Goal: Task Accomplishment & Management: Use online tool/utility

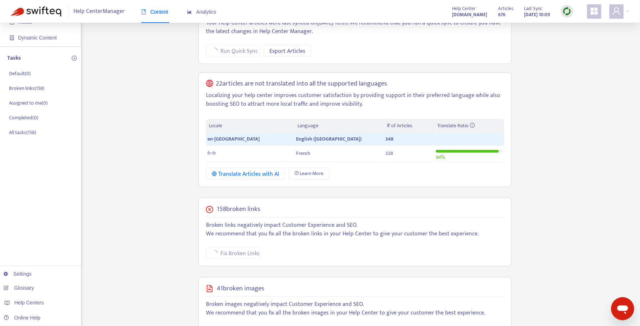
scroll to position [177, 0]
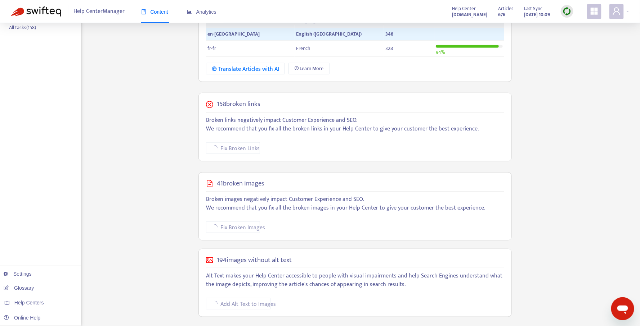
drag, startPoint x: 215, startPoint y: 103, endPoint x: 264, endPoint y: 105, distance: 49.7
click at [263, 105] on div "158 broken links" at bounding box center [355, 104] width 298 height 8
click at [265, 105] on div "158 broken links" at bounding box center [355, 104] width 298 height 8
drag, startPoint x: 216, startPoint y: 104, endPoint x: 255, endPoint y: 104, distance: 38.5
click at [249, 104] on div "158 broken links" at bounding box center [355, 104] width 298 height 8
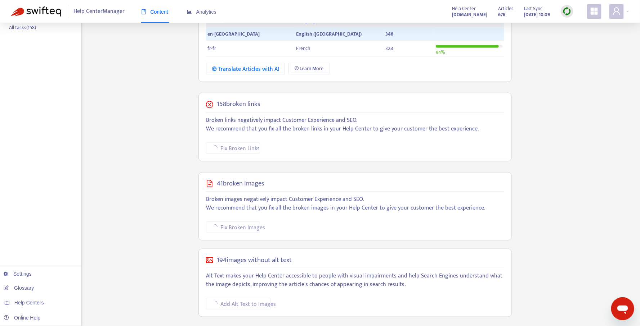
click at [260, 104] on h5 "158 broken links" at bounding box center [239, 104] width 44 height 8
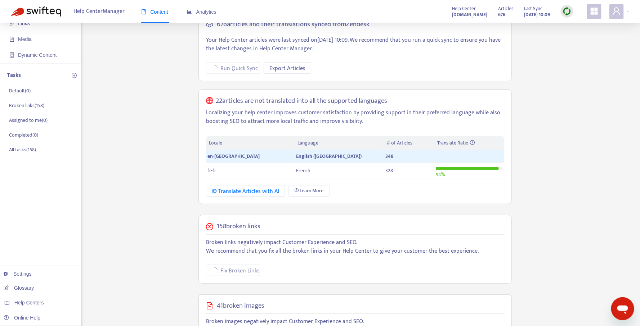
scroll to position [177, 0]
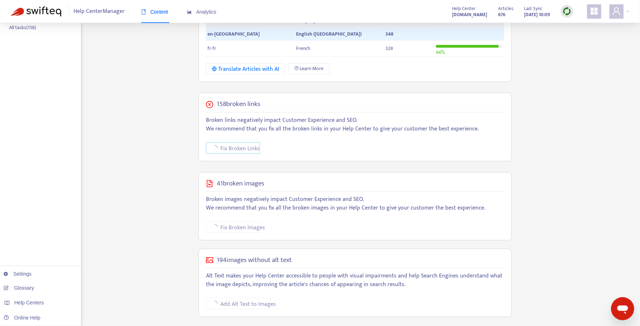
click at [234, 149] on span "Fix Broken Links" at bounding box center [239, 148] width 39 height 9
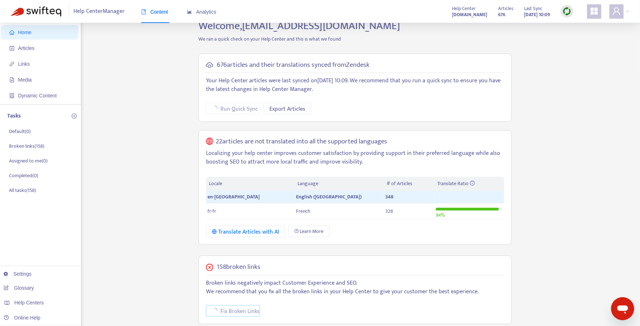
scroll to position [0, 0]
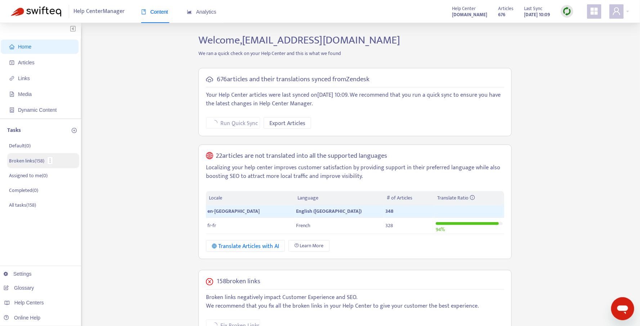
click at [28, 161] on p "Broken links ( 158 )" at bounding box center [26, 161] width 35 height 8
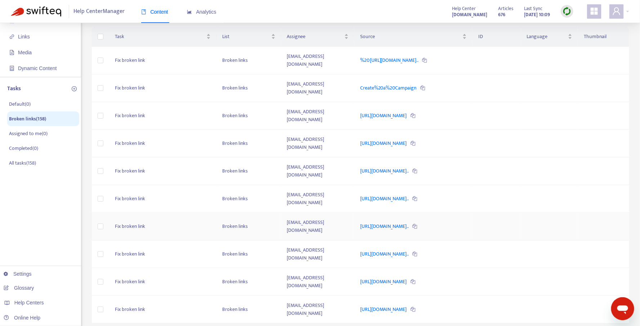
scroll to position [128, 0]
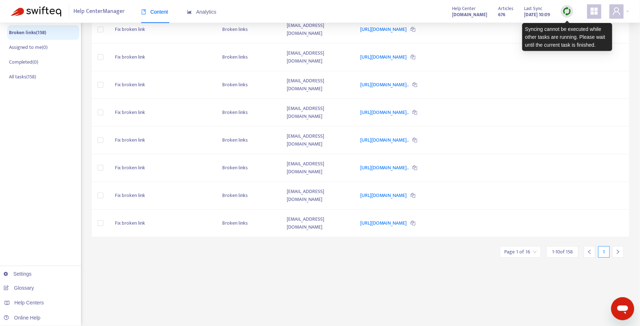
click at [565, 10] on img at bounding box center [566, 11] width 9 height 9
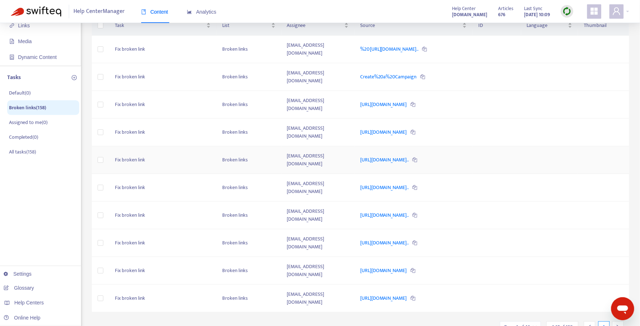
scroll to position [0, 0]
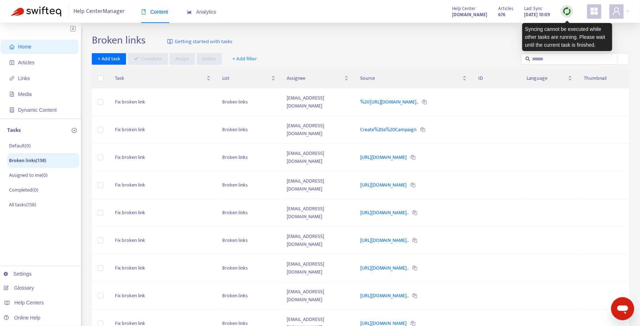
click at [568, 10] on img at bounding box center [566, 11] width 9 height 9
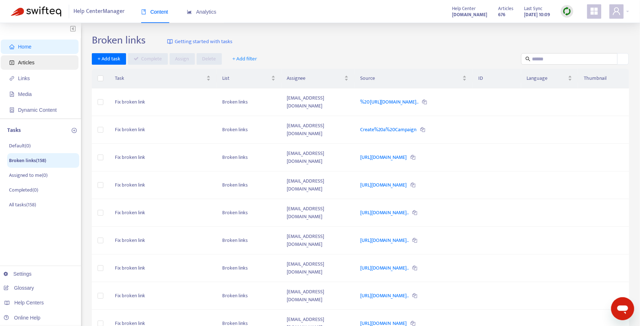
click at [31, 61] on span "Articles" at bounding box center [26, 63] width 17 height 6
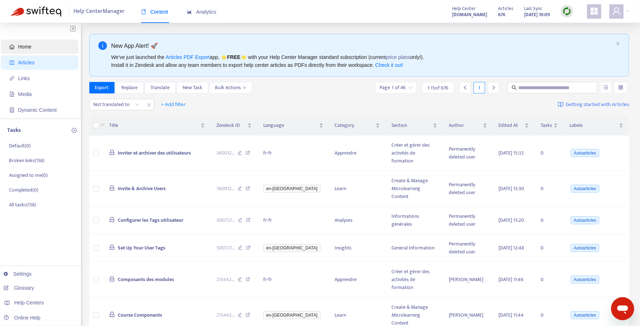
click at [38, 46] on span "Home" at bounding box center [40, 47] width 63 height 14
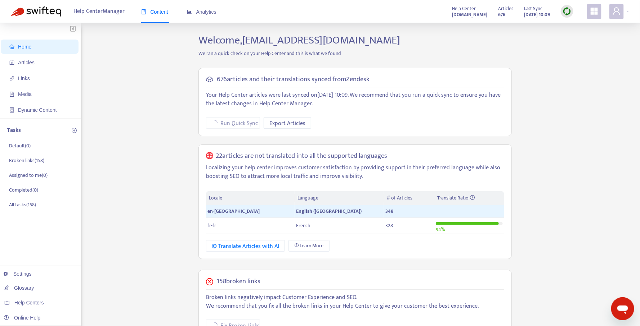
drag, startPoint x: 312, startPoint y: 93, endPoint x: 312, endPoint y: 103, distance: 9.7
click at [312, 101] on p "Your Help Center articles were last synced on [DATE] 10:09 . We recommend that …" at bounding box center [355, 99] width 298 height 17
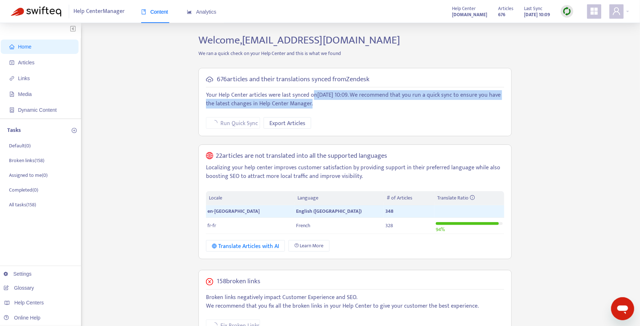
click at [312, 103] on p "Your Help Center articles were last synced on [DATE] 10:09 . We recommend that …" at bounding box center [355, 99] width 298 height 17
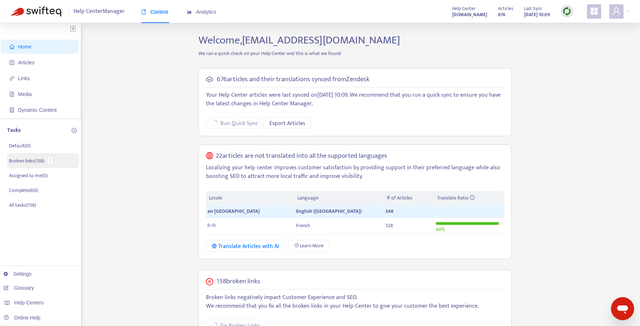
click at [25, 163] on p "Broken links ( 158 )" at bounding box center [26, 161] width 35 height 8
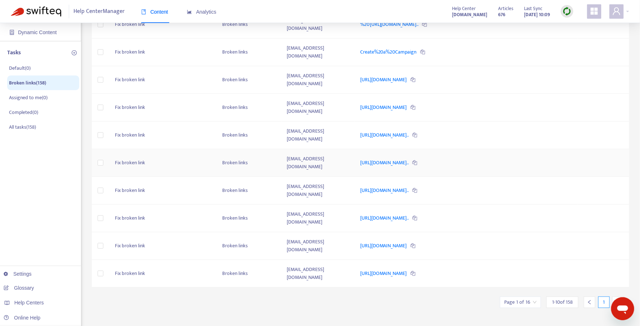
scroll to position [128, 0]
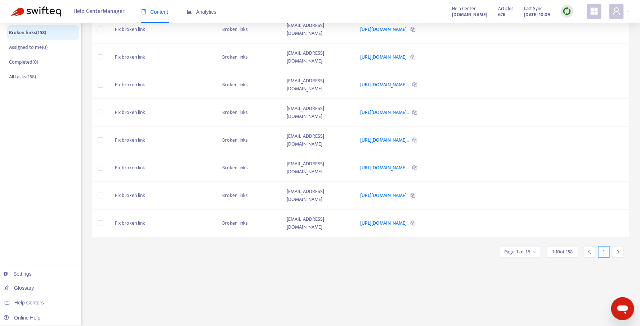
click at [618, 250] on icon "right" at bounding box center [617, 252] width 5 height 5
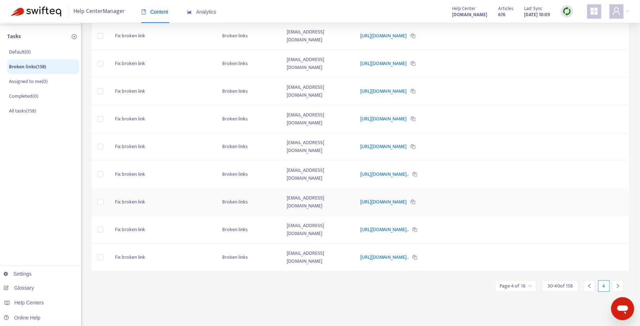
scroll to position [0, 0]
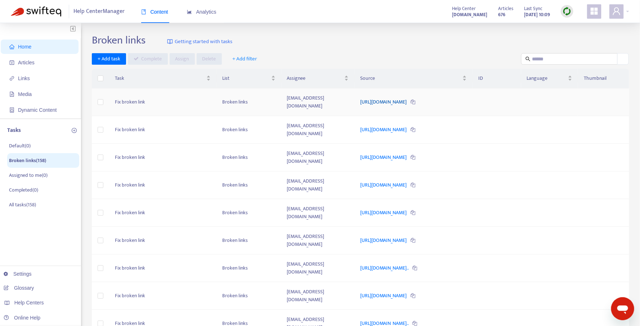
click at [395, 103] on link "[URL][DOMAIN_NAME]" at bounding box center [384, 102] width 48 height 8
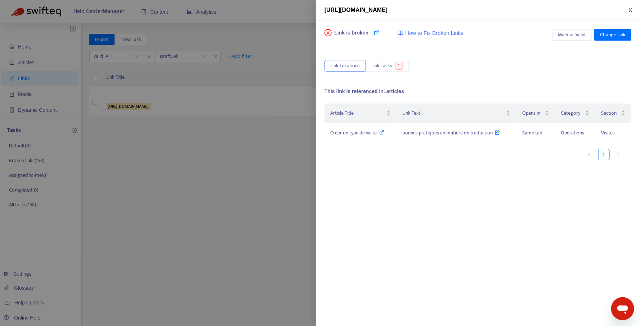
click at [629, 10] on icon "close" at bounding box center [630, 10] width 6 height 6
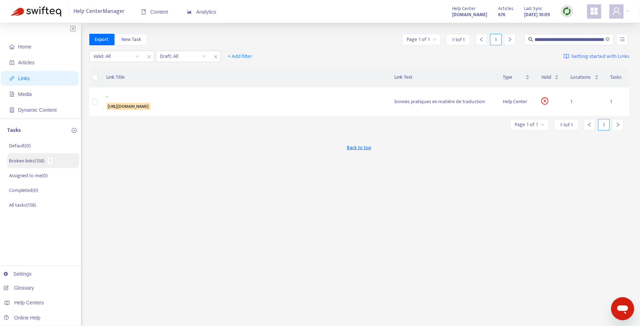
click at [39, 160] on p "Broken links ( 158 )" at bounding box center [26, 161] width 35 height 8
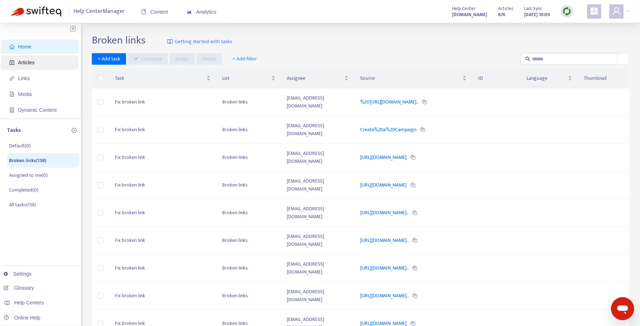
click at [31, 62] on span "Articles" at bounding box center [26, 63] width 17 height 6
